Goal: Information Seeking & Learning: Check status

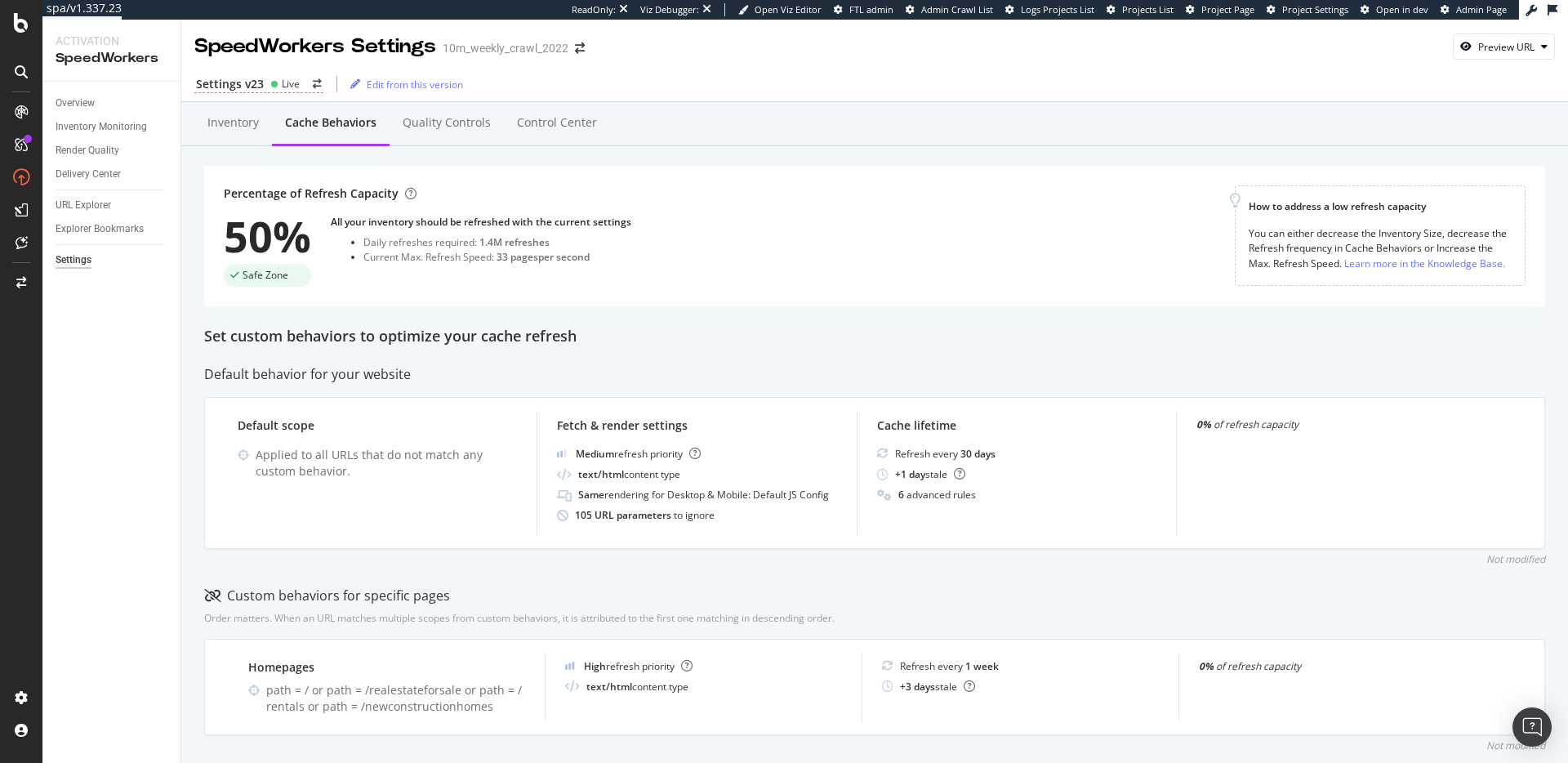
click at [483, 288] on div "Percentage of Refresh Capacity 50% Safe Zone All your inventory should be refre…" at bounding box center [875, 235] width 1342 height 141
click at [241, 122] on div "Inventory" at bounding box center [233, 122] width 52 height 17
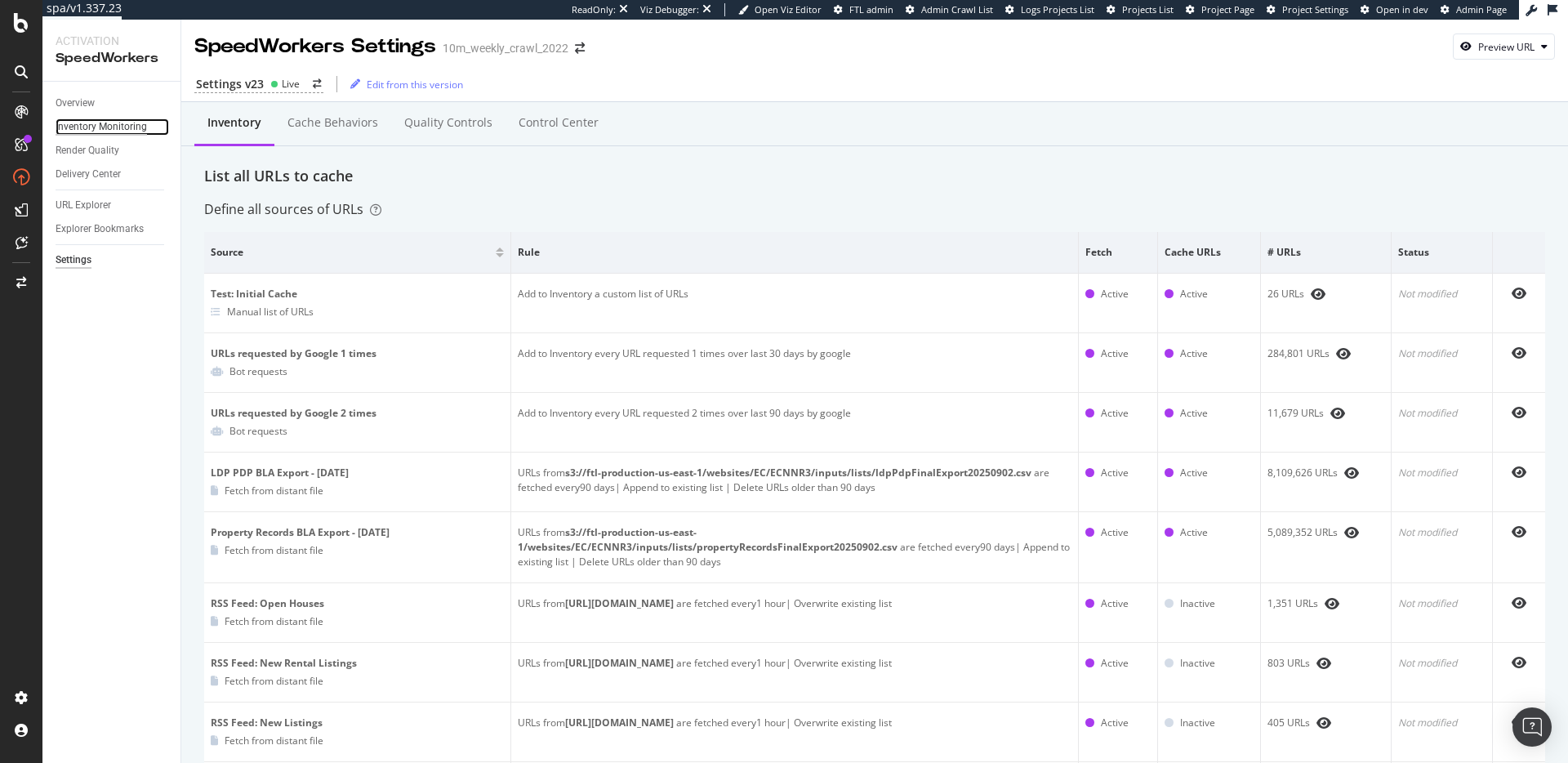
click at [109, 121] on div "Inventory Monitoring" at bounding box center [102, 126] width 92 height 17
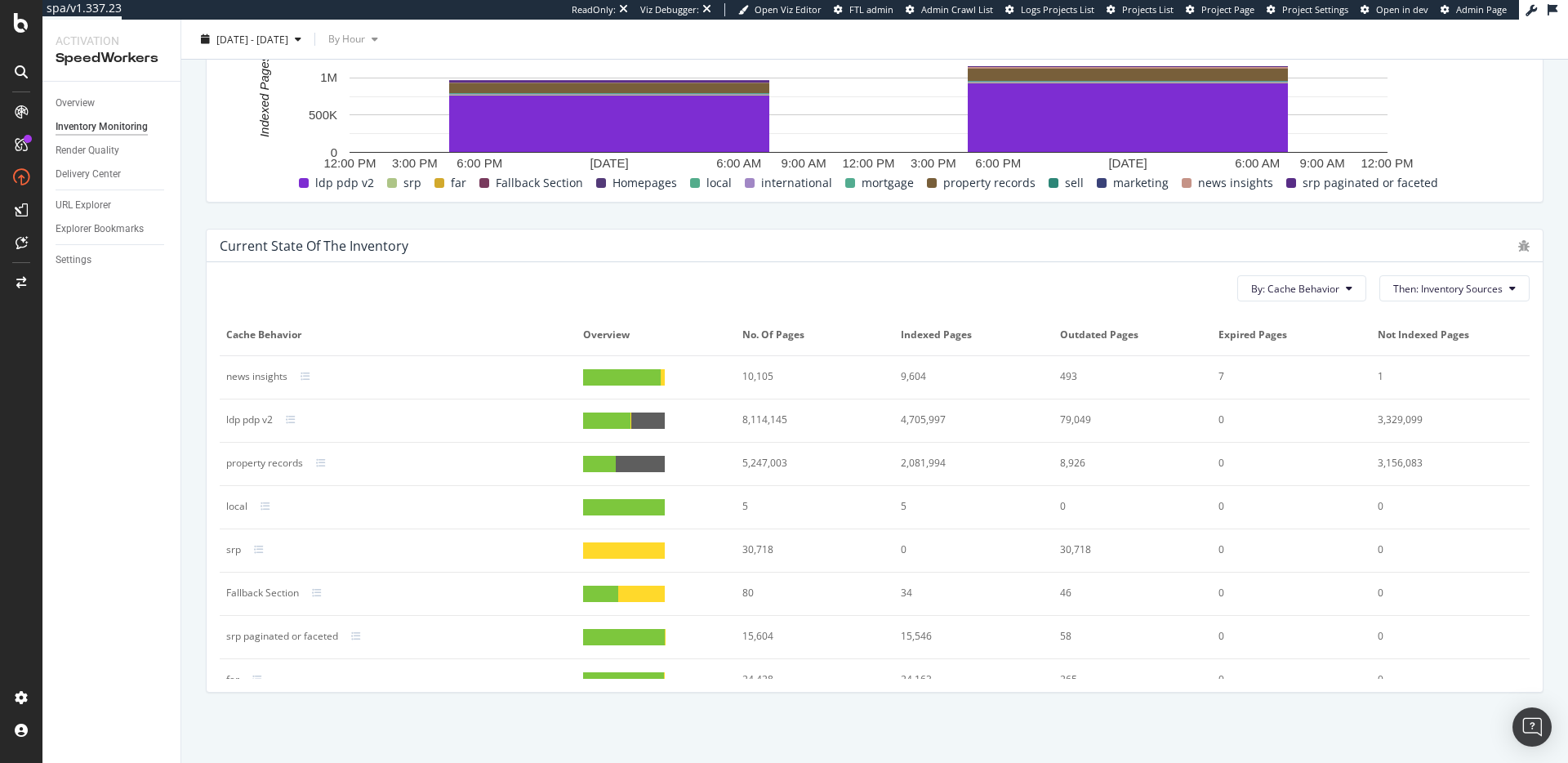
click at [772, 463] on div "5,247,003" at bounding box center [808, 463] width 131 height 15
click at [755, 419] on div "8,114,145" at bounding box center [808, 420] width 131 height 15
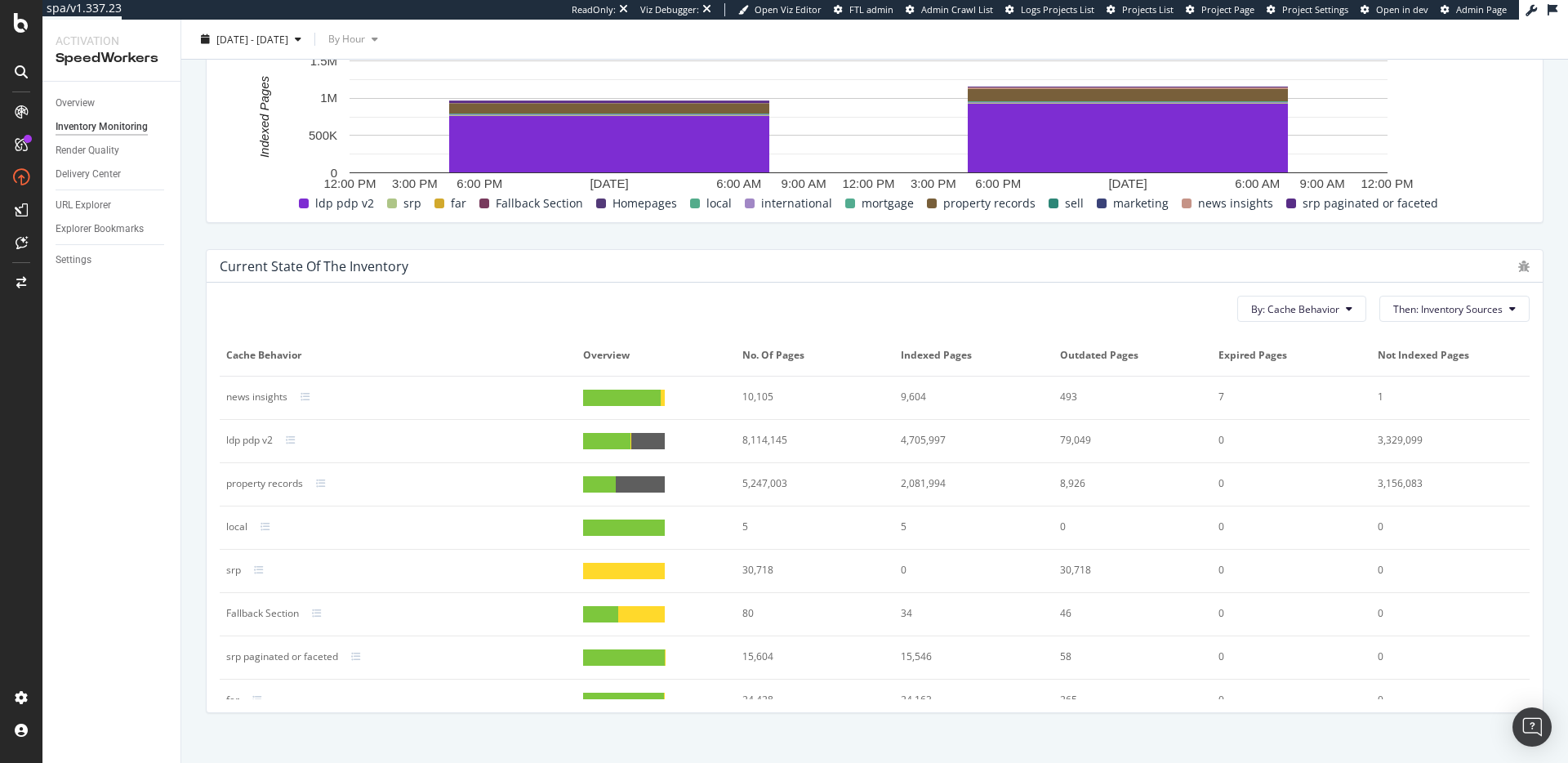
scroll to position [635, 0]
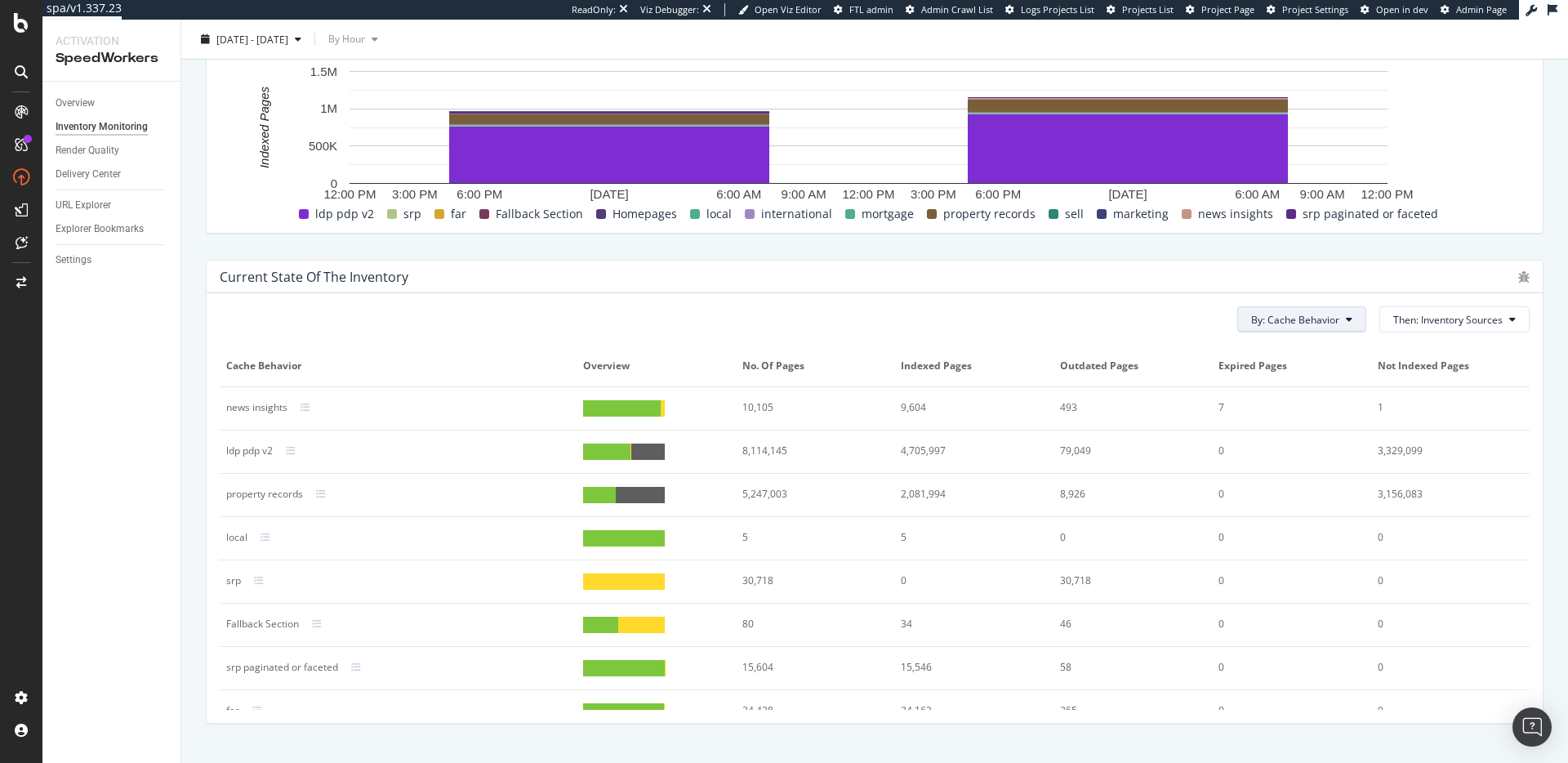
click at [1290, 320] on span "By: Cache Behavior" at bounding box center [1296, 320] width 88 height 14
click at [1303, 409] on span "Inventory Sources" at bounding box center [1295, 413] width 111 height 15
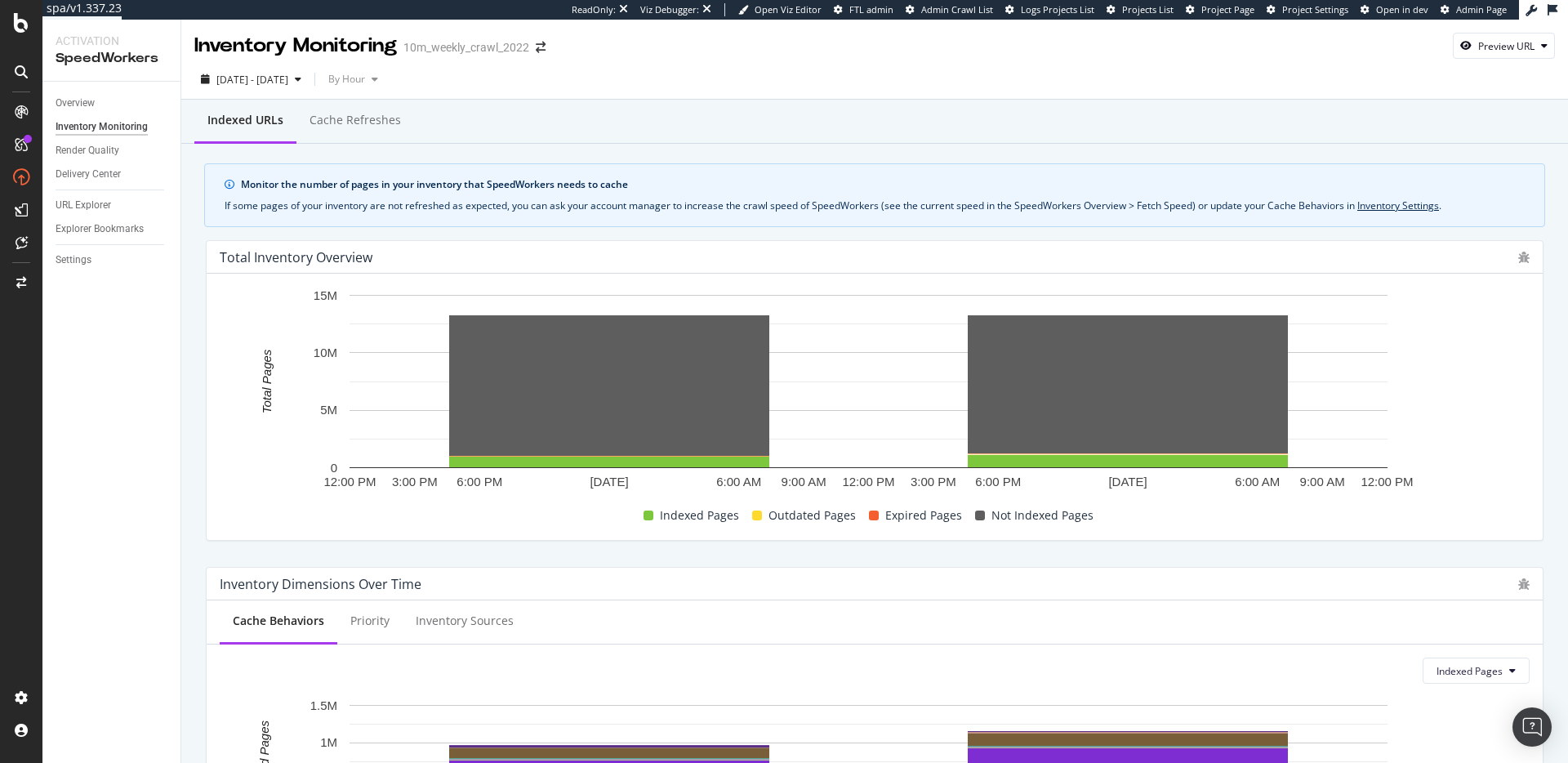
scroll to position [0, 0]
click at [67, 102] on div "Overview" at bounding box center [75, 103] width 39 height 17
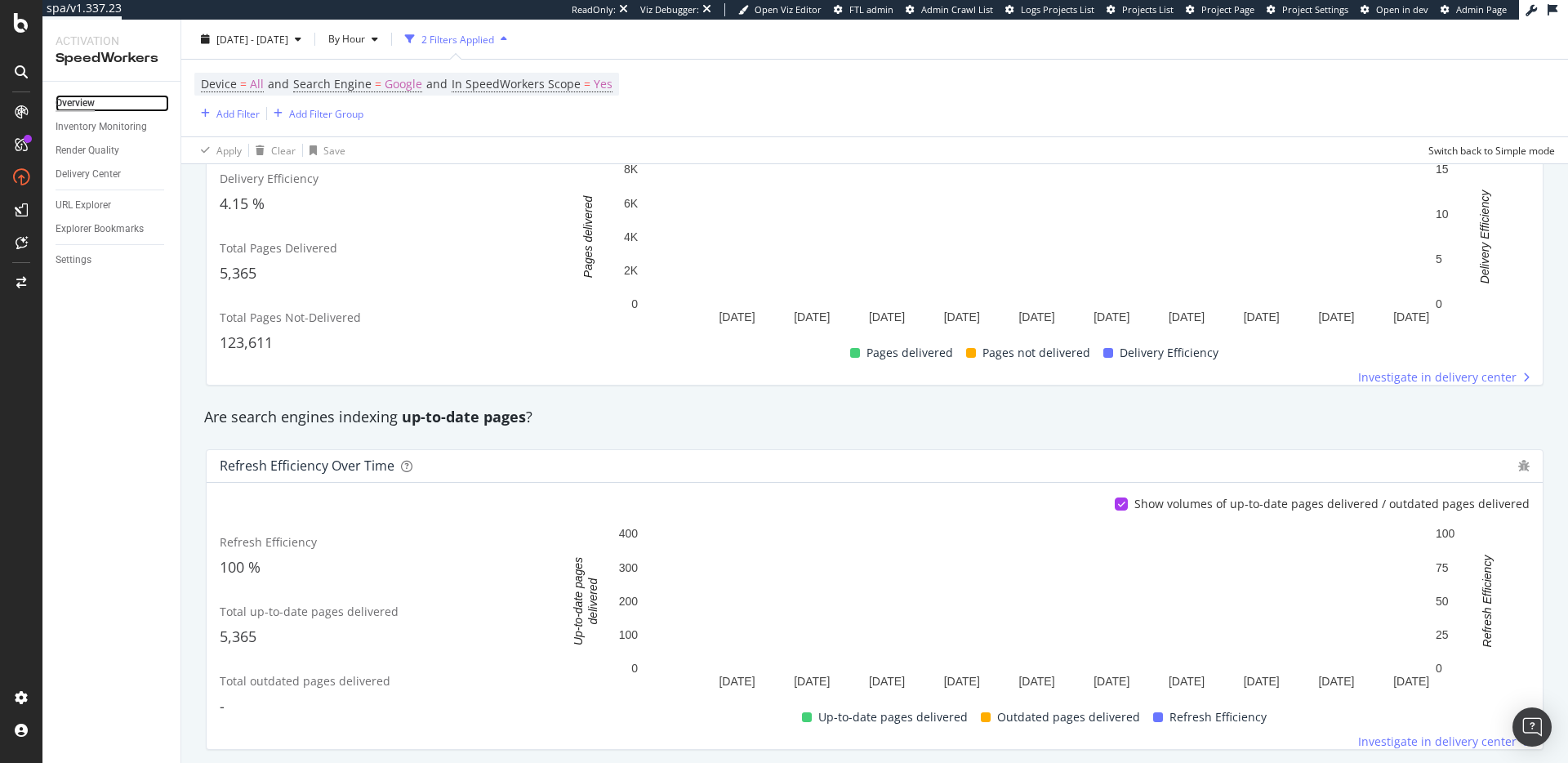
scroll to position [444, 0]
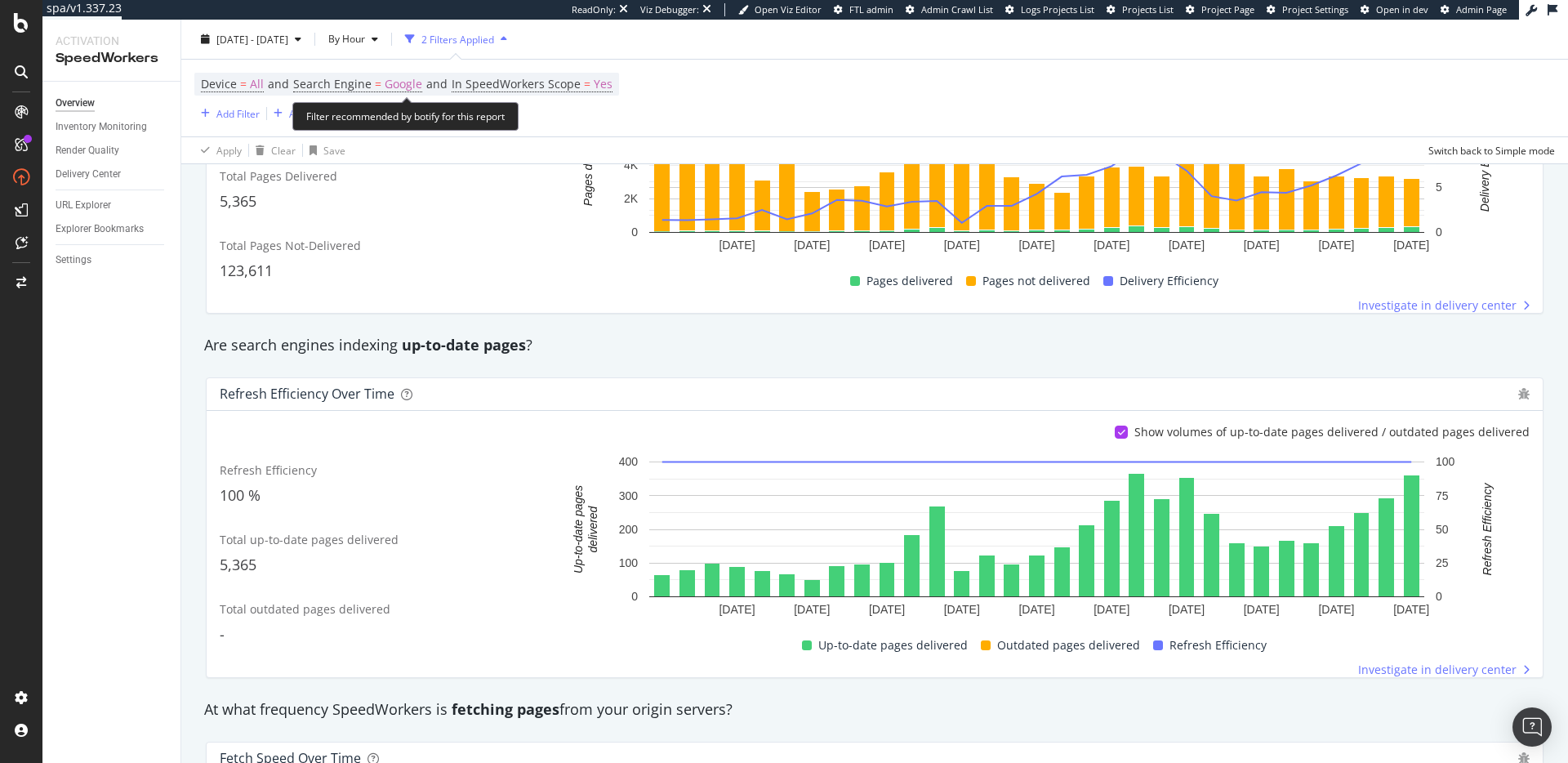
click at [461, 93] on span "Device = All and Search Engine = Google and In SpeedWorkers Scope = Yes" at bounding box center [406, 83] width 412 height 22
click at [523, 157] on div "Apply Clear Save Switch back to Simple mode" at bounding box center [875, 150] width 1387 height 27
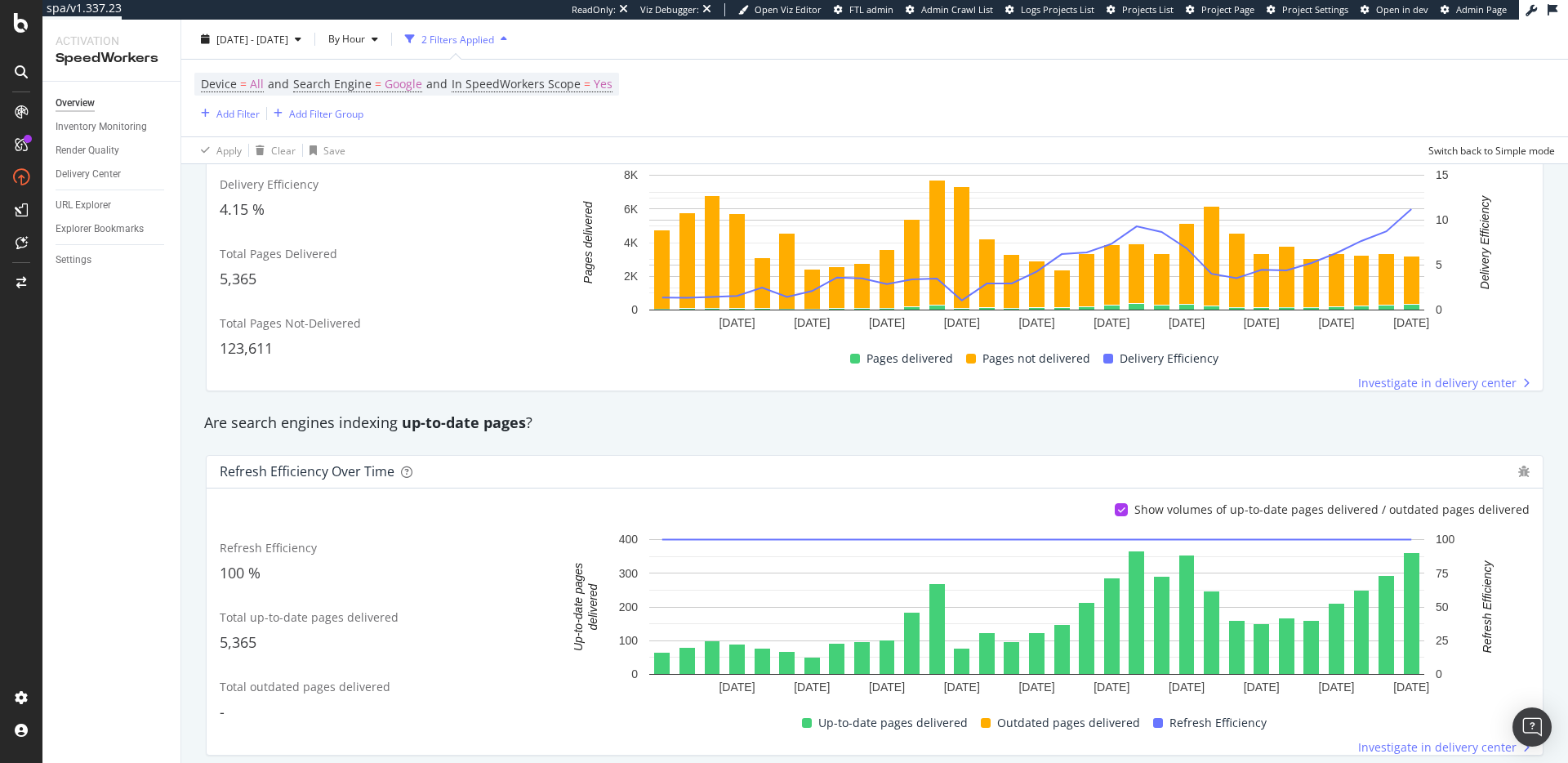
scroll to position [0, 0]
